Goal: Task Accomplishment & Management: Manage account settings

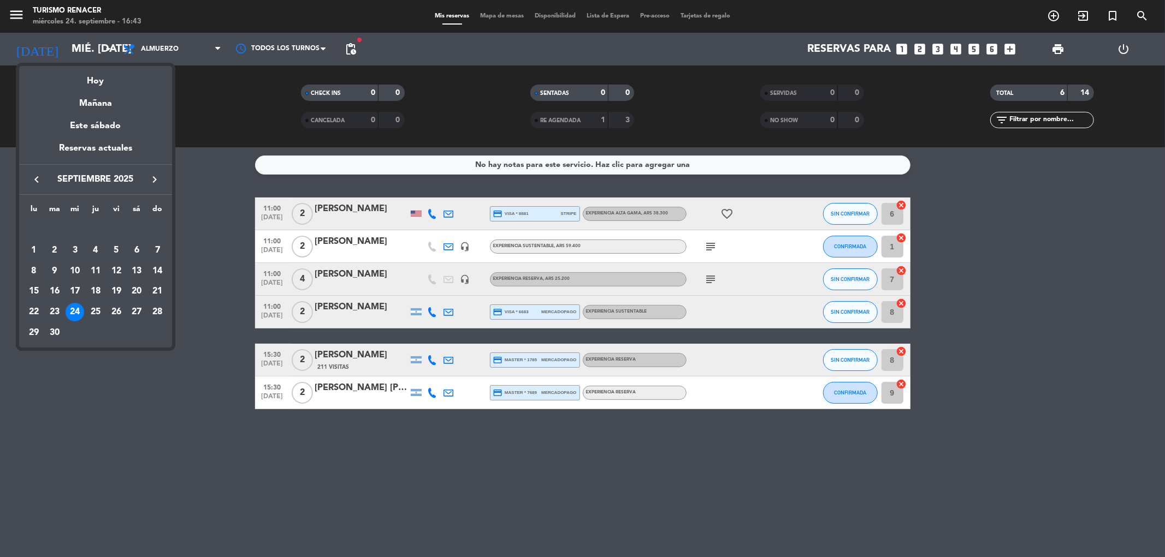
drag, startPoint x: 155, startPoint y: 183, endPoint x: 150, endPoint y: 205, distance: 22.8
click at [155, 182] on icon "keyboard_arrow_right" at bounding box center [154, 179] width 13 height 13
click at [156, 274] on div "12" at bounding box center [157, 271] width 19 height 19
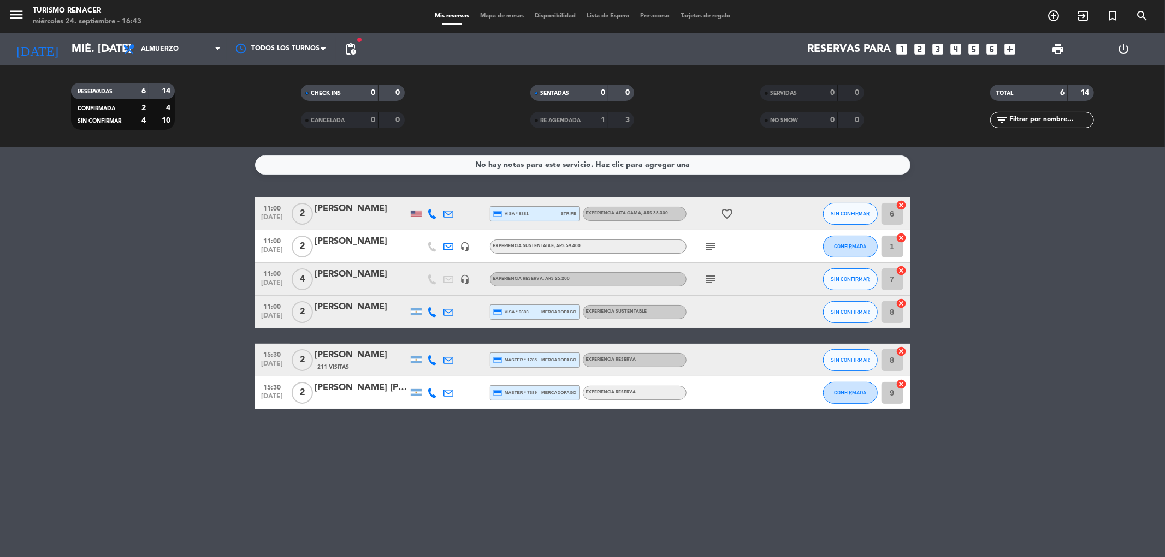
type input "dom. [DATE]"
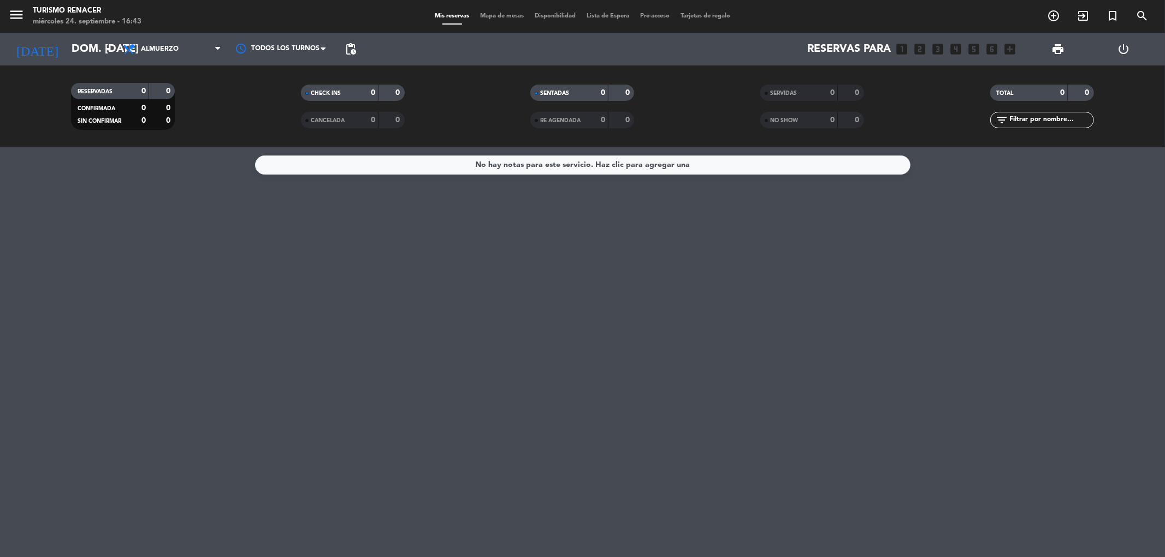
click at [348, 56] on span "pending_actions" at bounding box center [351, 49] width 22 height 22
click at [351, 50] on span "pending_actions" at bounding box center [350, 49] width 13 height 13
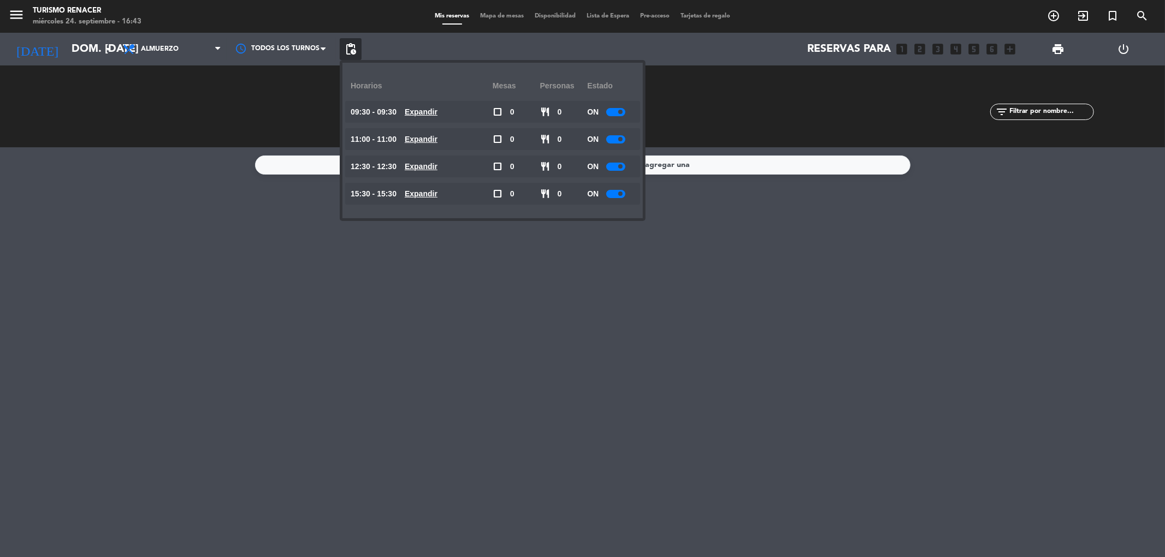
click at [351, 50] on span "pending_actions" at bounding box center [350, 49] width 13 height 13
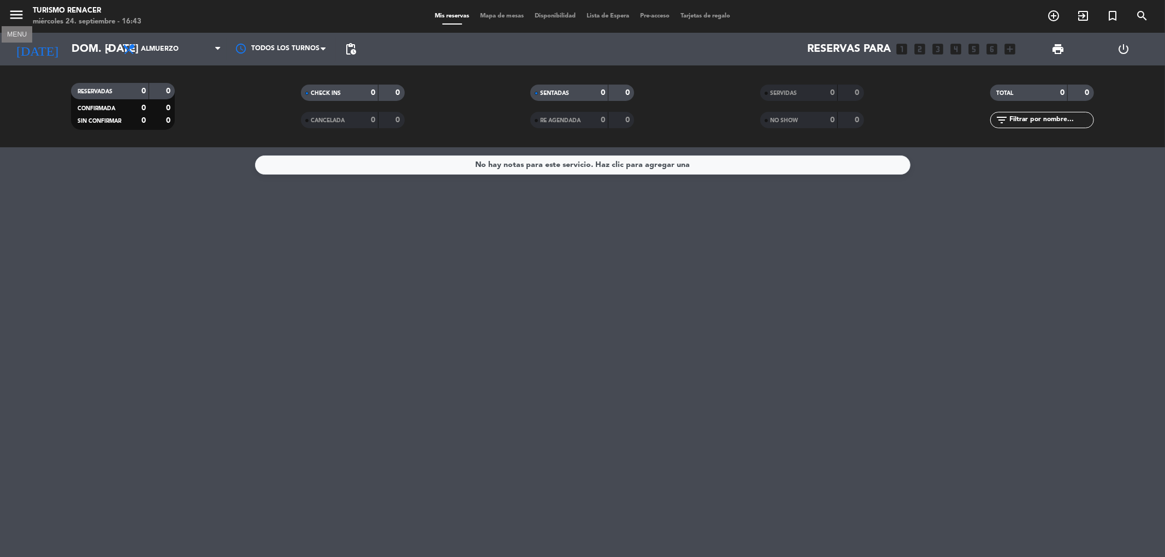
click at [20, 13] on icon "menu" at bounding box center [16, 15] width 16 height 16
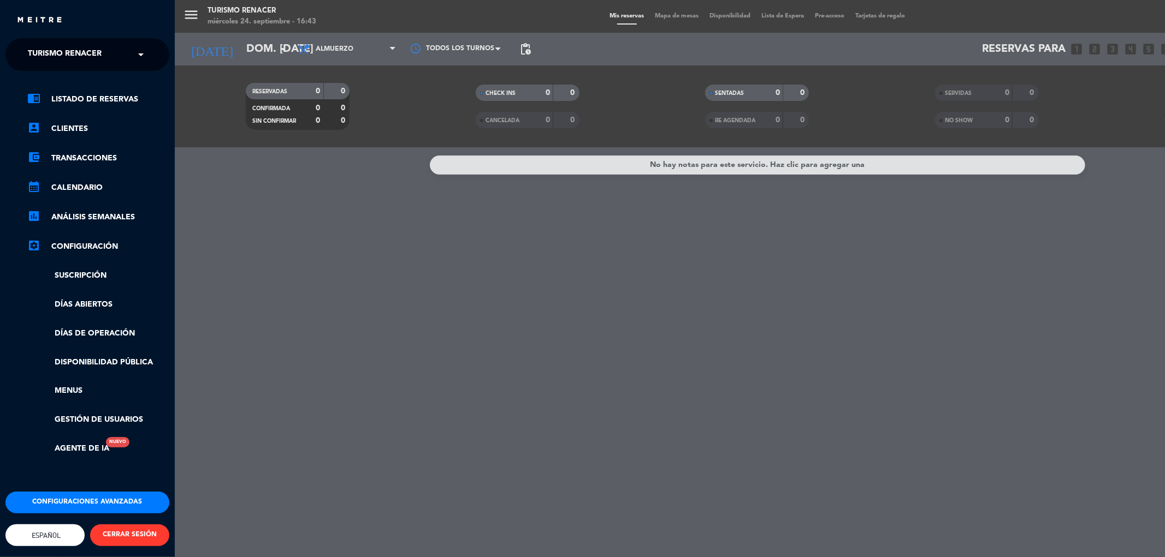
click at [60, 49] on span "Turismo Renacer" at bounding box center [65, 54] width 74 height 23
click at [78, 86] on span "Restaurante Renacer" at bounding box center [57, 84] width 93 height 13
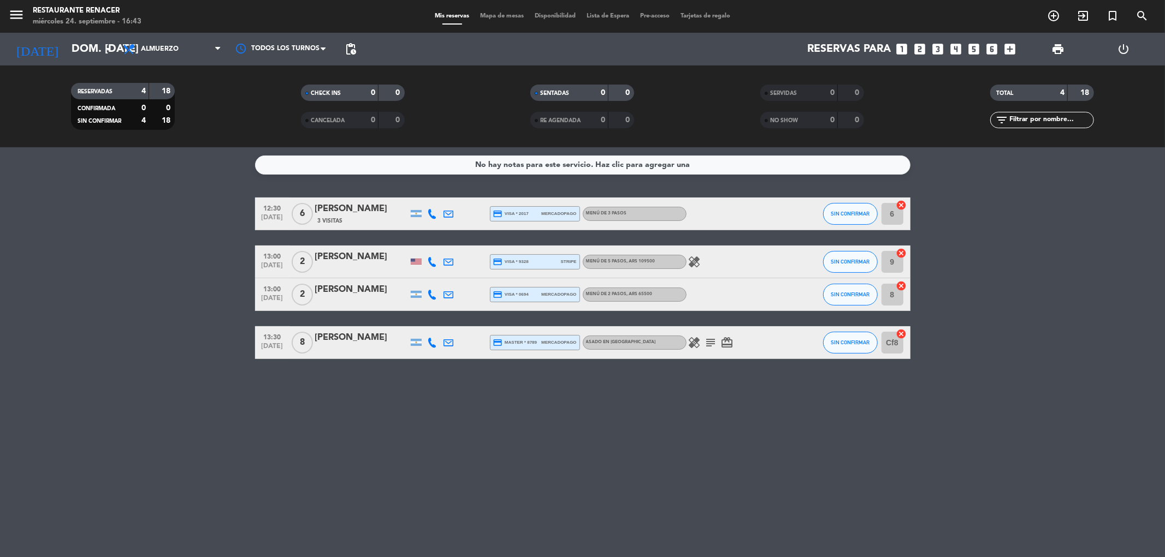
click at [340, 212] on div "[PERSON_NAME]" at bounding box center [361, 209] width 93 height 14
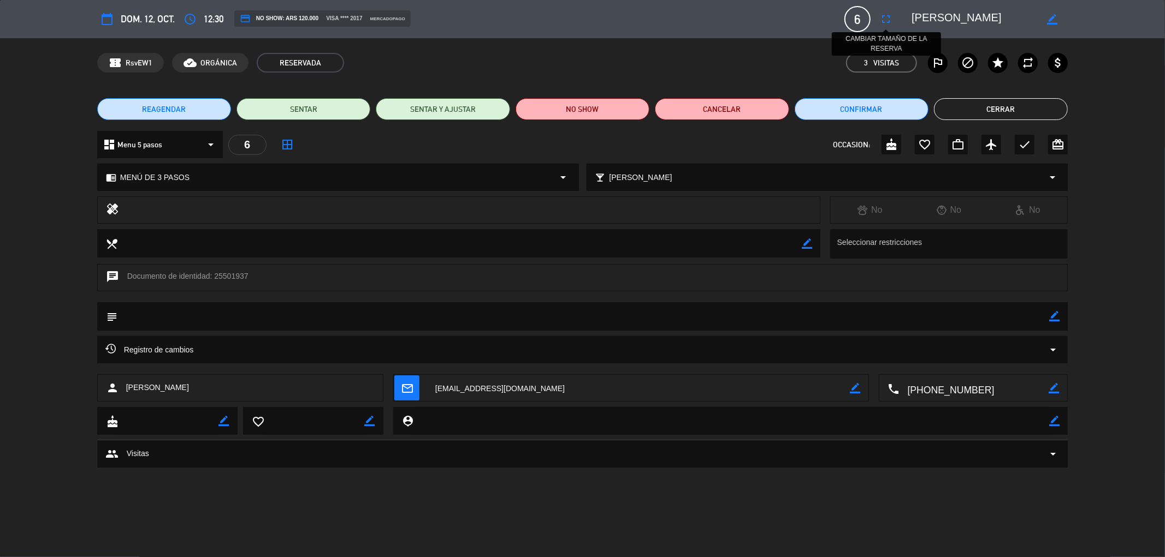
click at [882, 15] on icon "fullscreen" at bounding box center [885, 19] width 13 height 13
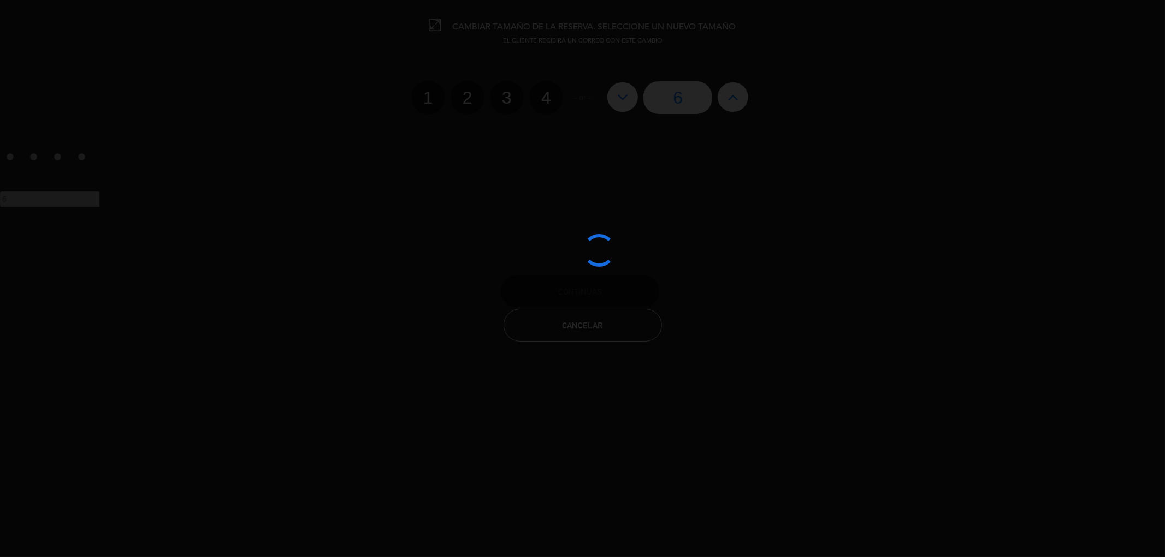
click at [735, 93] on div at bounding box center [582, 278] width 1165 height 557
click at [735, 93] on icon at bounding box center [732, 96] width 11 height 17
type input "7"
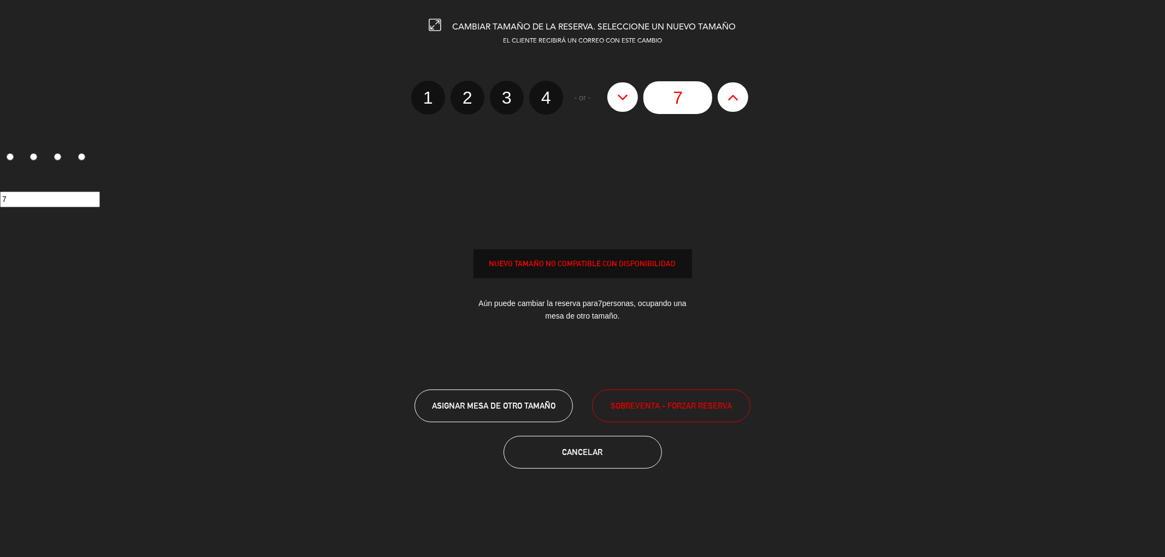
click at [735, 93] on icon at bounding box center [732, 96] width 11 height 17
type input "8"
click at [735, 93] on icon at bounding box center [732, 96] width 11 height 17
type input "9"
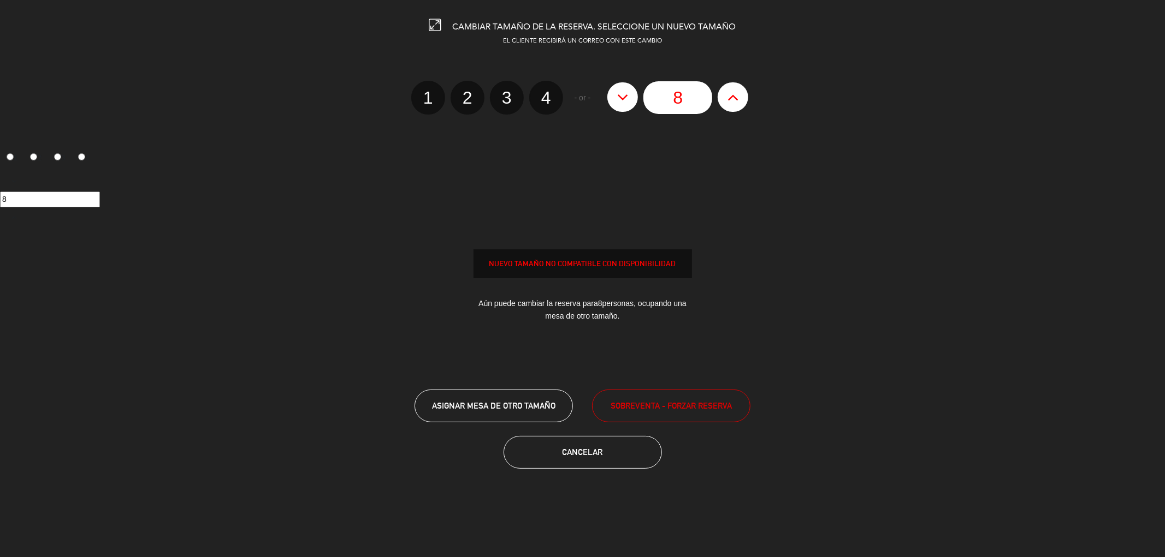
type input "9"
click at [735, 93] on icon at bounding box center [732, 96] width 11 height 17
type input "10"
click at [735, 93] on icon at bounding box center [732, 96] width 11 height 17
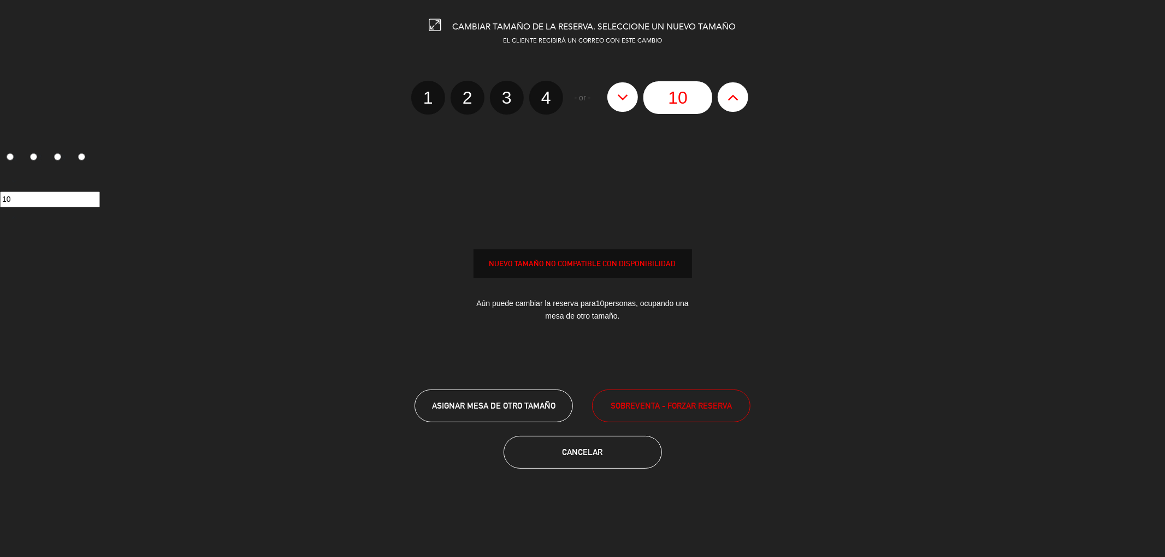
type input "11"
click at [735, 93] on icon at bounding box center [732, 96] width 11 height 17
type input "12"
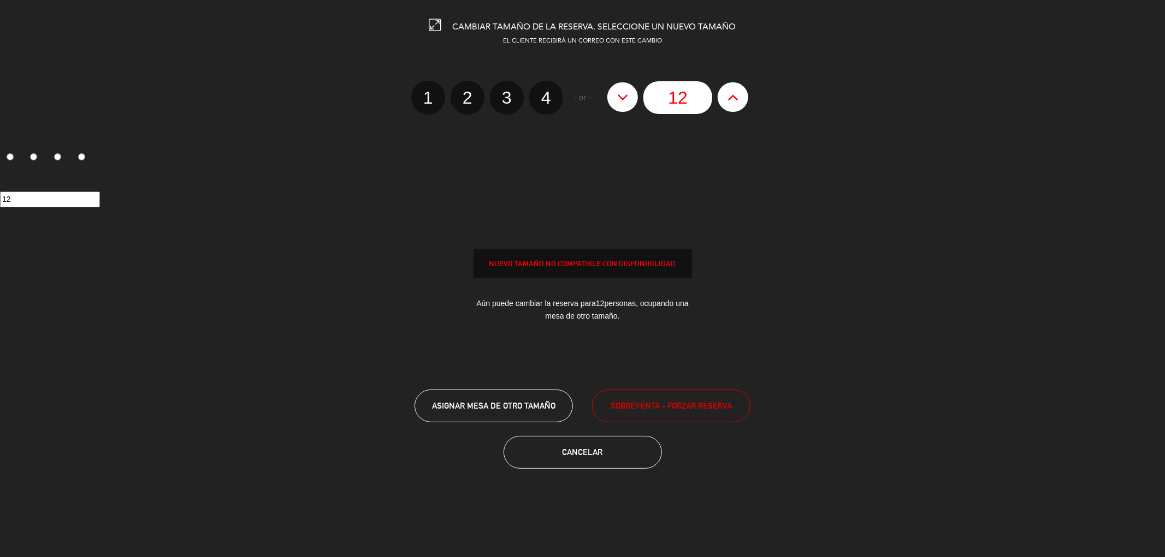
click at [735, 93] on icon at bounding box center [732, 96] width 11 height 17
type input "13"
click at [735, 93] on icon at bounding box center [732, 96] width 11 height 17
type input "14"
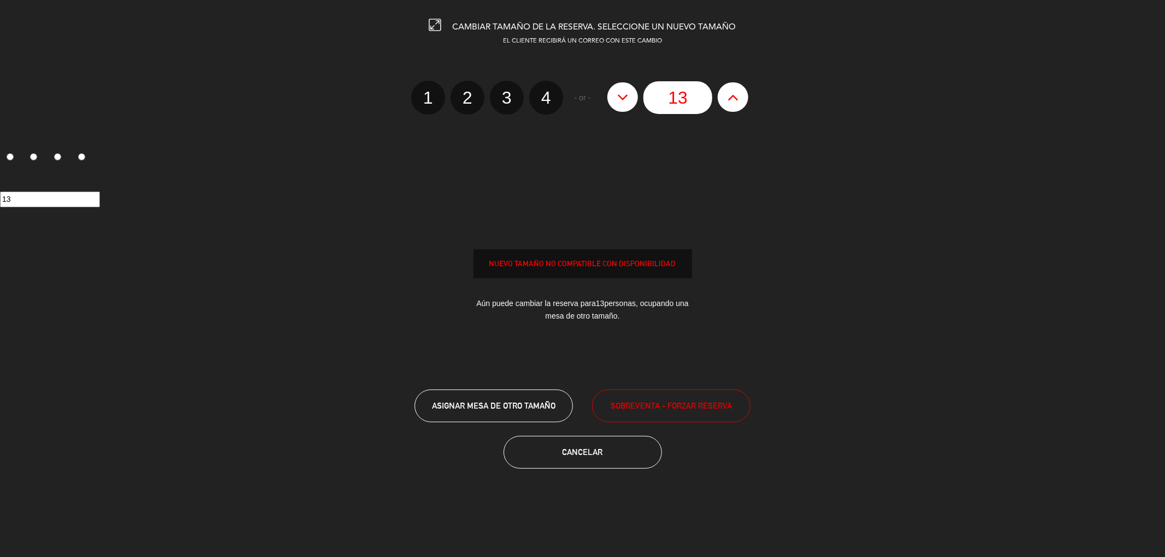
type input "14"
click at [735, 93] on icon at bounding box center [732, 96] width 11 height 17
type input "15"
click at [654, 400] on span "SOBREVENTA - FORZAR RESERVA" at bounding box center [670, 406] width 121 height 13
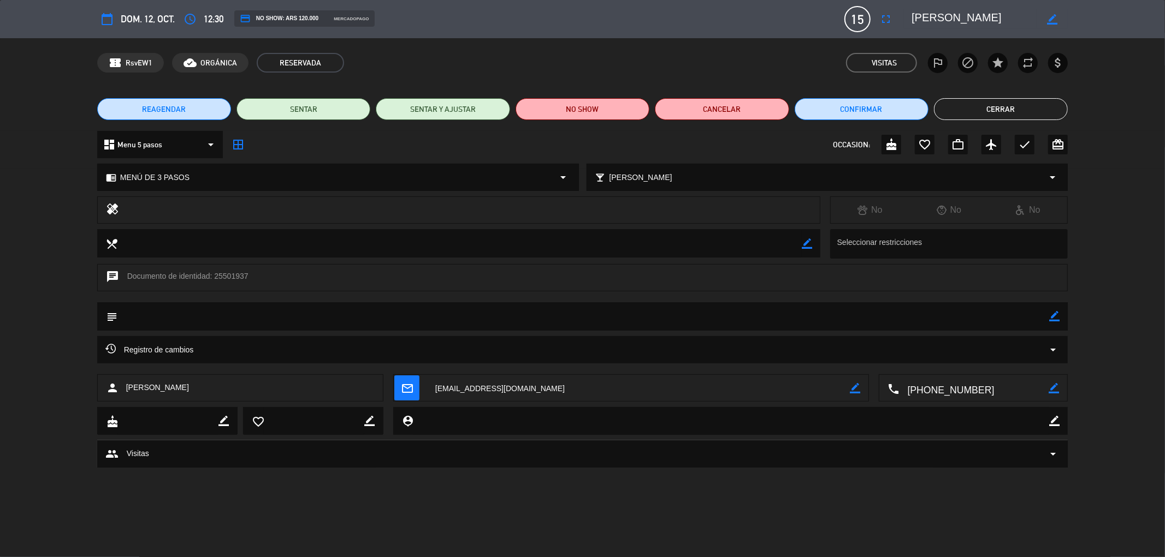
click at [1009, 117] on button "Cerrar" at bounding box center [1001, 109] width 134 height 22
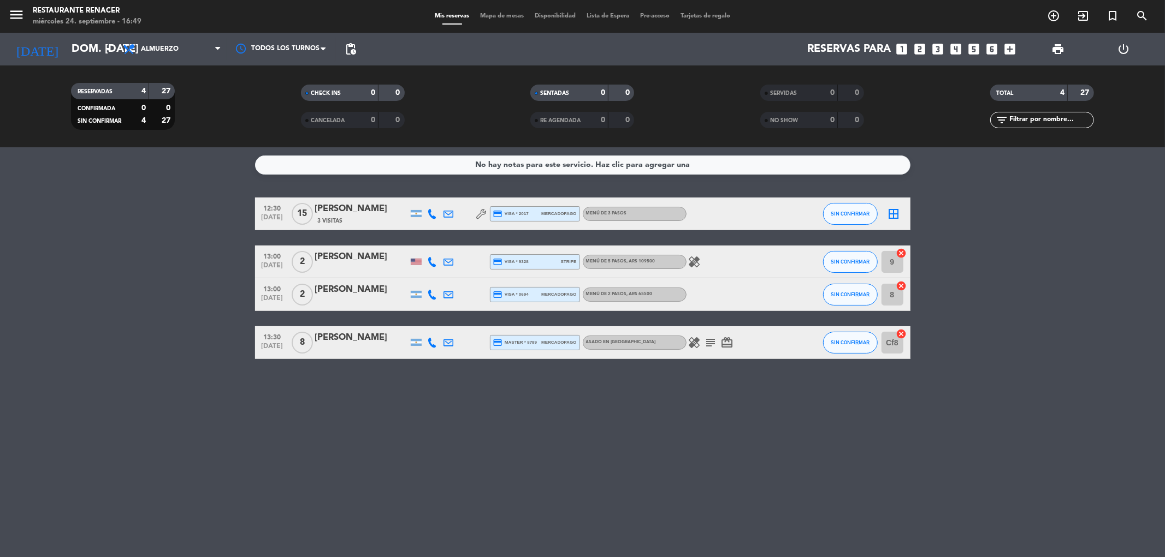
click at [336, 206] on div "[PERSON_NAME]" at bounding box center [361, 209] width 93 height 14
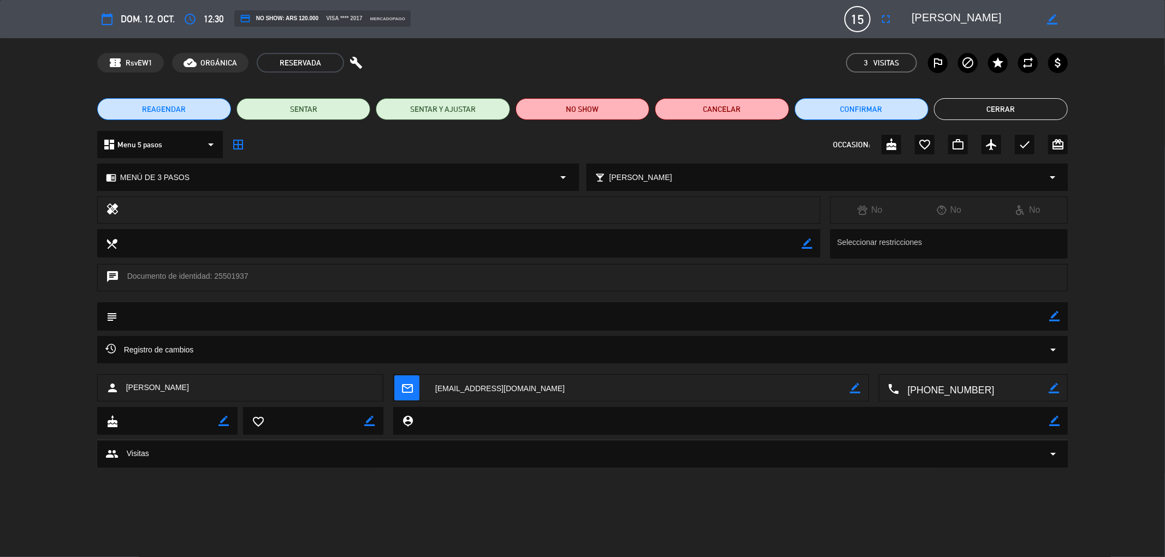
click at [271, 179] on div "chrome_reader_mode MENÚ DE 3 PASOS arrow_drop_down" at bounding box center [338, 177] width 480 height 26
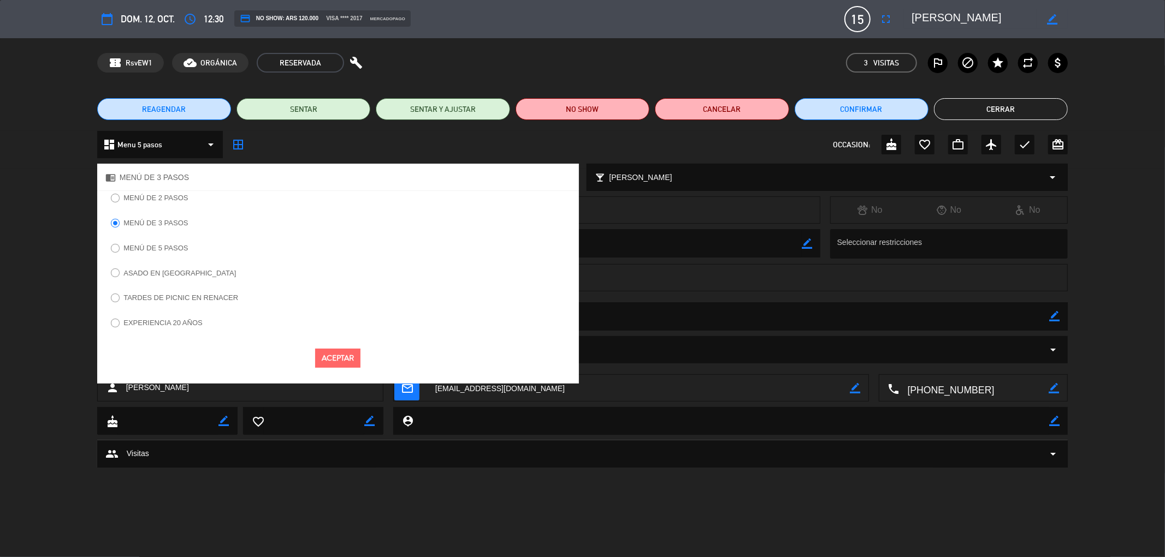
click at [150, 274] on label "ASADO EN [GEOGRAPHIC_DATA]" at bounding box center [179, 273] width 112 height 7
click at [323, 360] on button "Aceptar" at bounding box center [337, 358] width 45 height 19
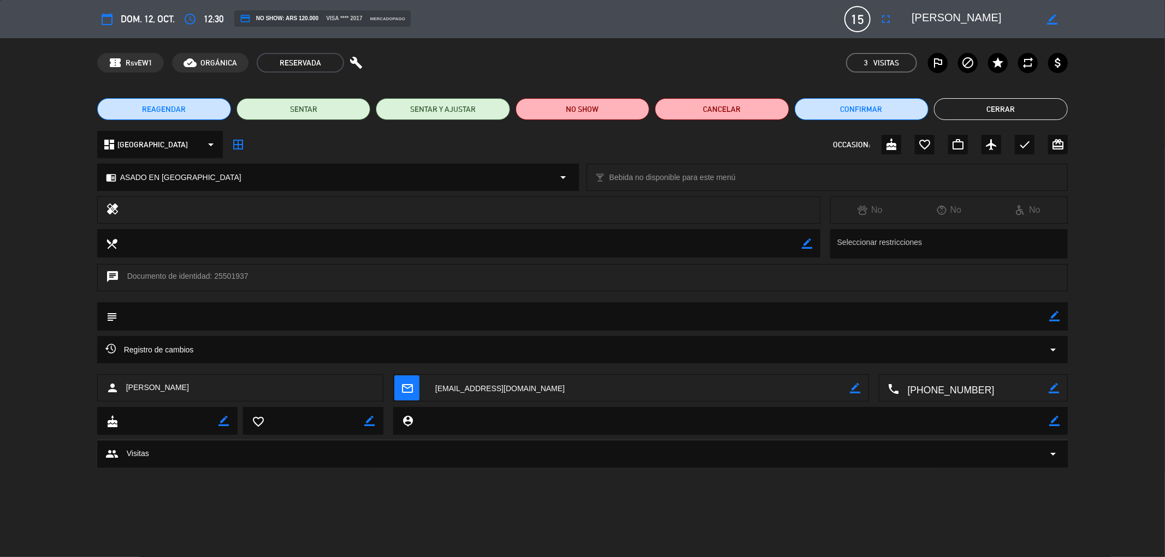
click at [1011, 110] on button "Cerrar" at bounding box center [1001, 109] width 134 height 22
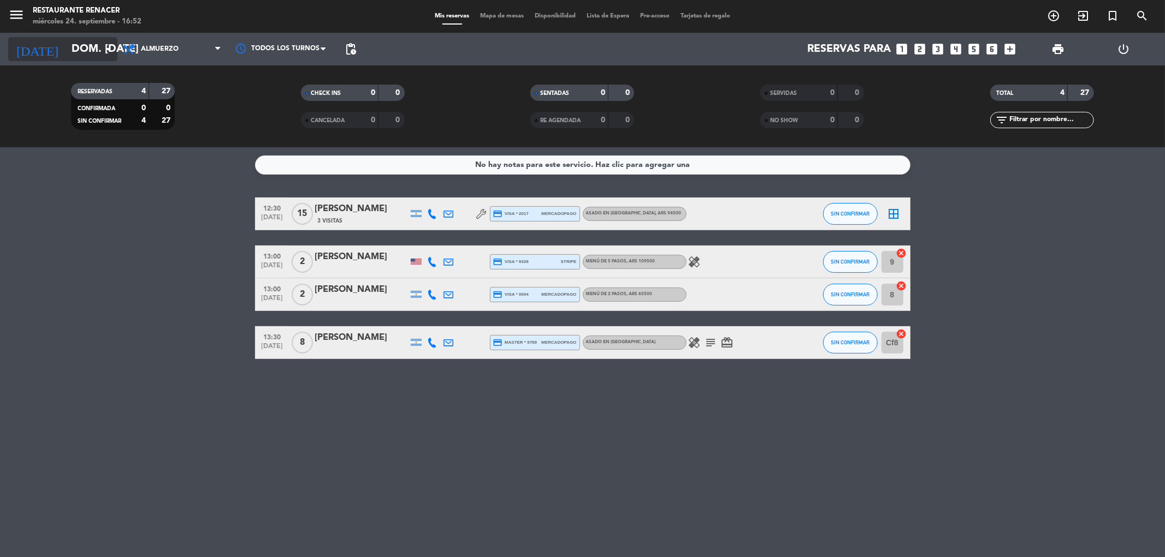
click at [70, 50] on input "dom. [DATE]" at bounding box center [135, 49] width 139 height 24
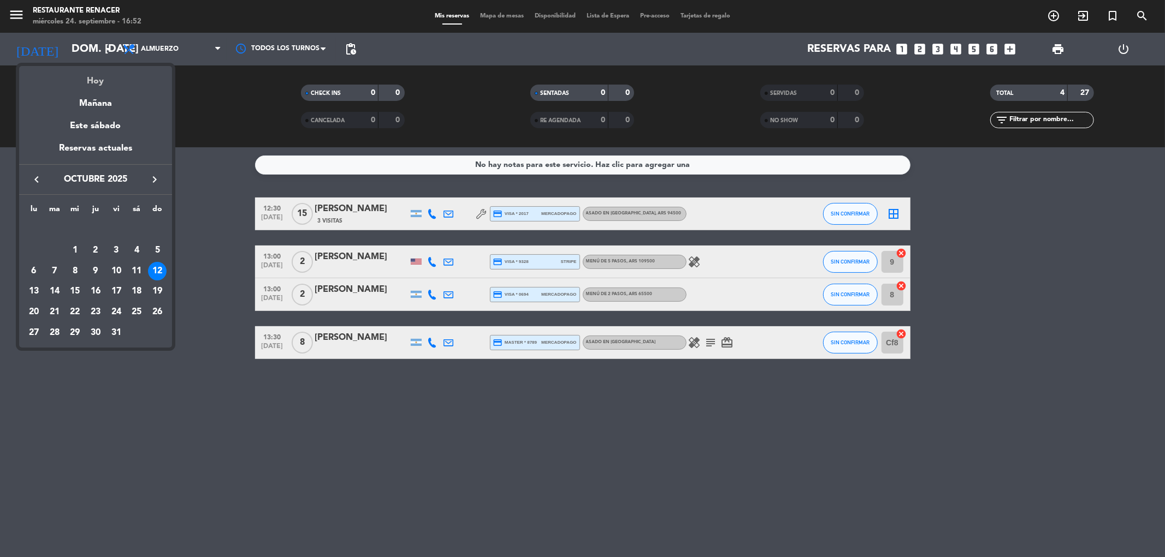
click at [96, 76] on div "Hoy" at bounding box center [95, 77] width 153 height 22
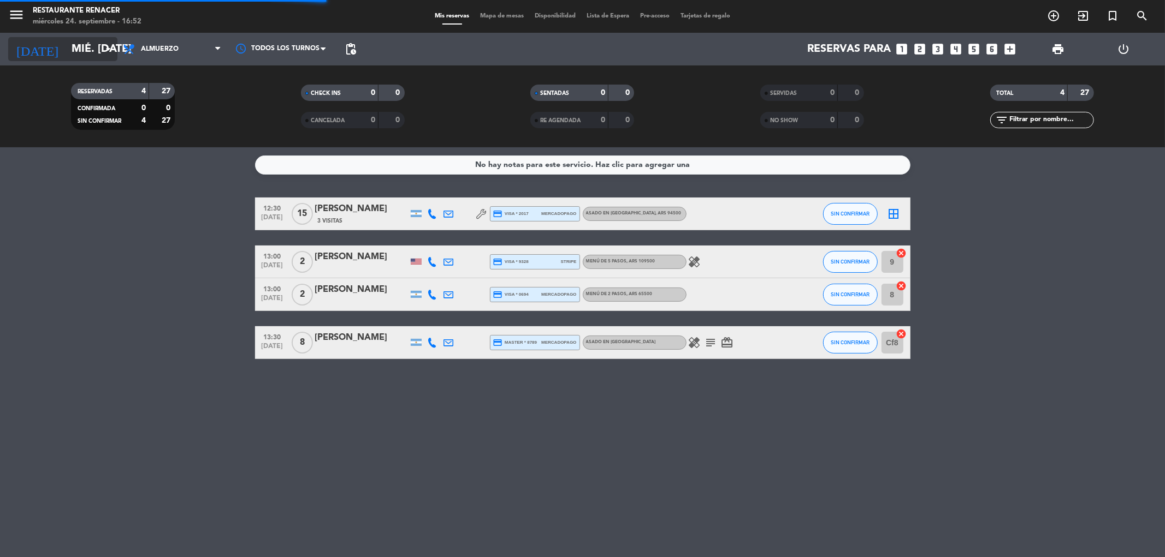
click at [92, 53] on input "mié. [DATE]" at bounding box center [135, 49] width 139 height 24
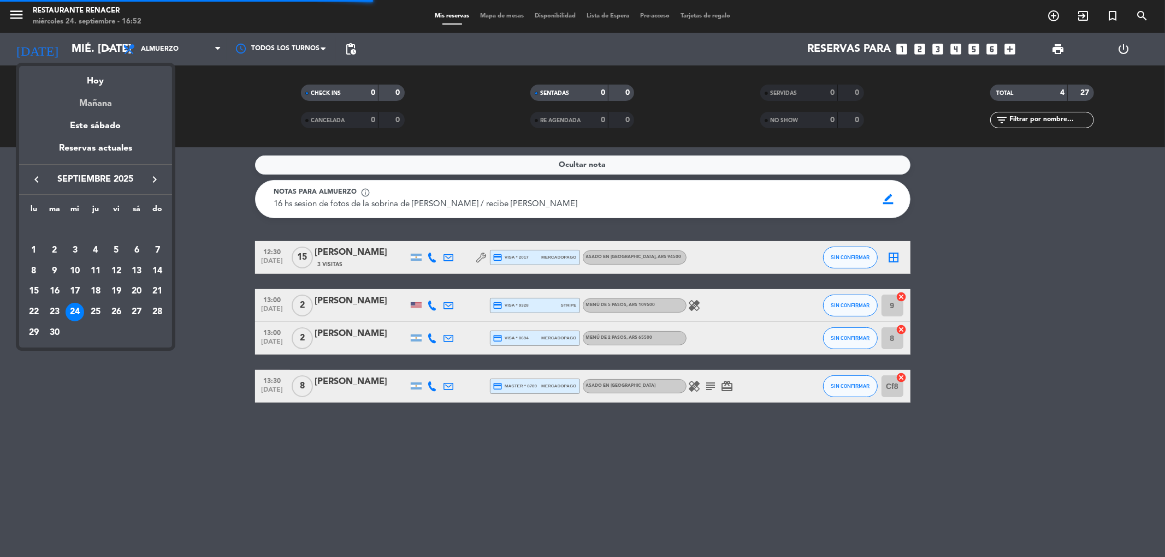
click at [107, 104] on div "Mañana" at bounding box center [95, 99] width 153 height 22
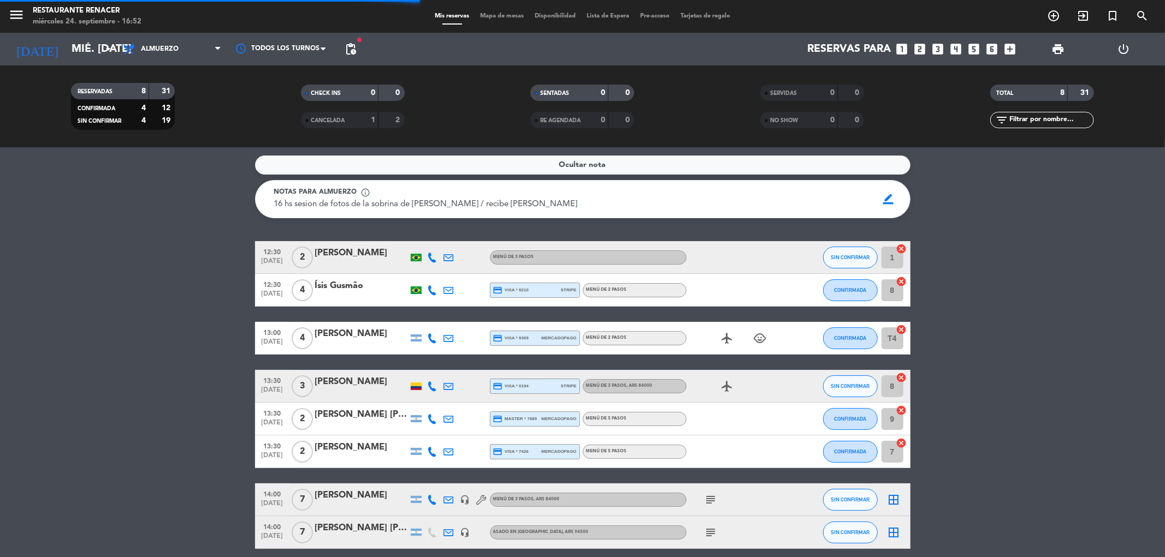
type input "[DEMOGRAPHIC_DATA] [DATE]"
